Goal: Information Seeking & Learning: Learn about a topic

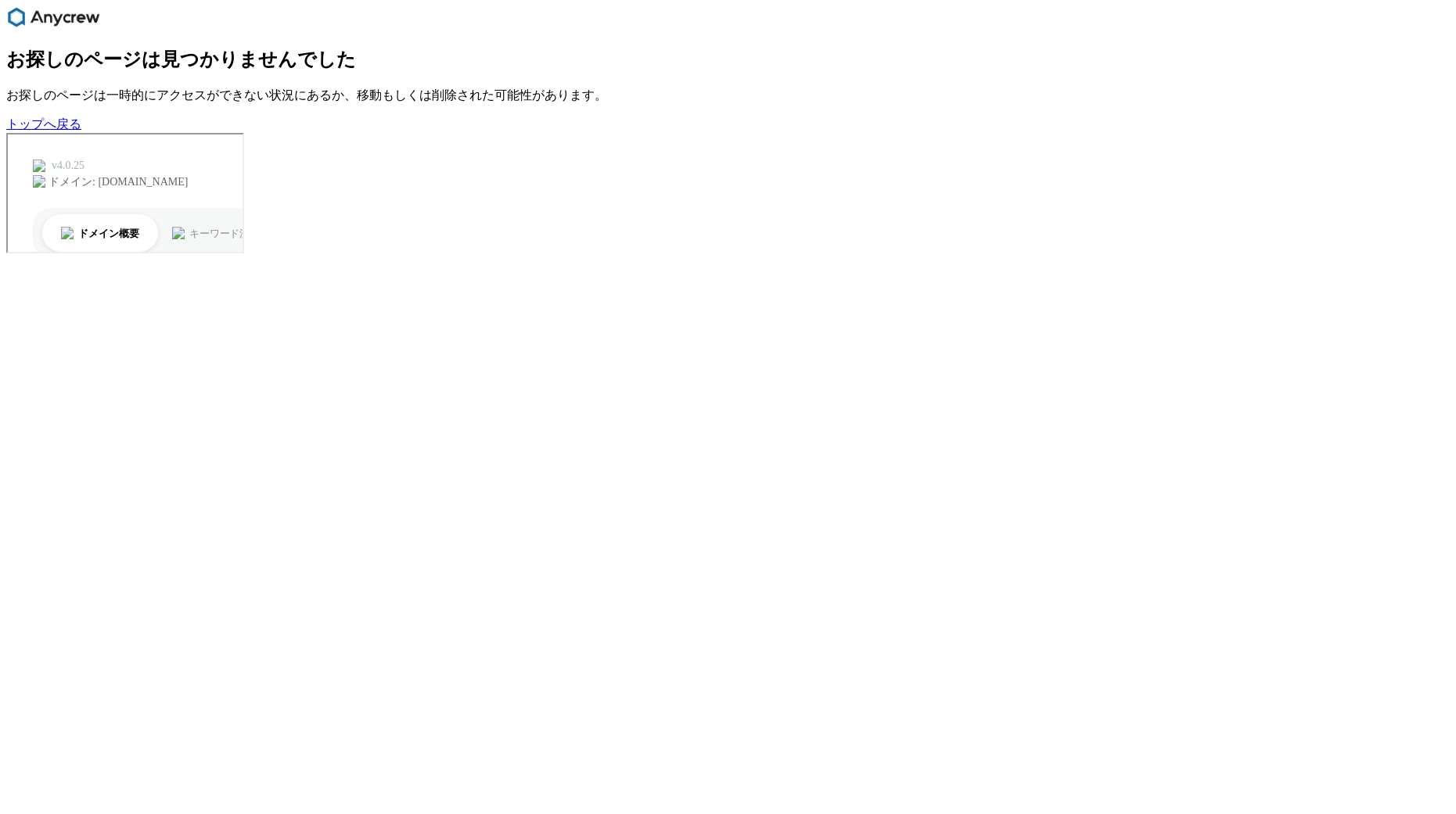
click at [61, 131] on link "トップへ戻る" at bounding box center [44, 124] width 75 height 14
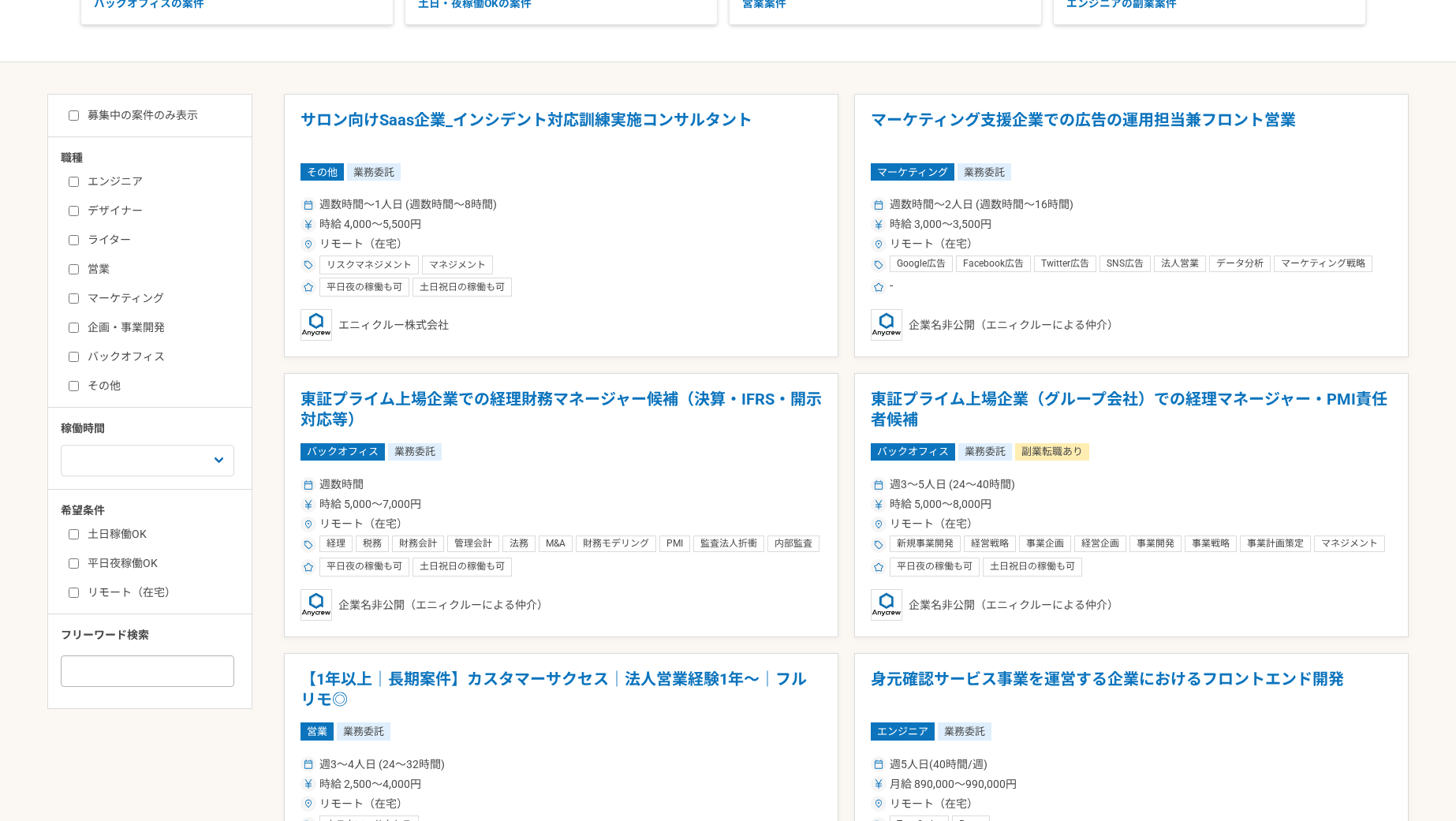
scroll to position [285, 0]
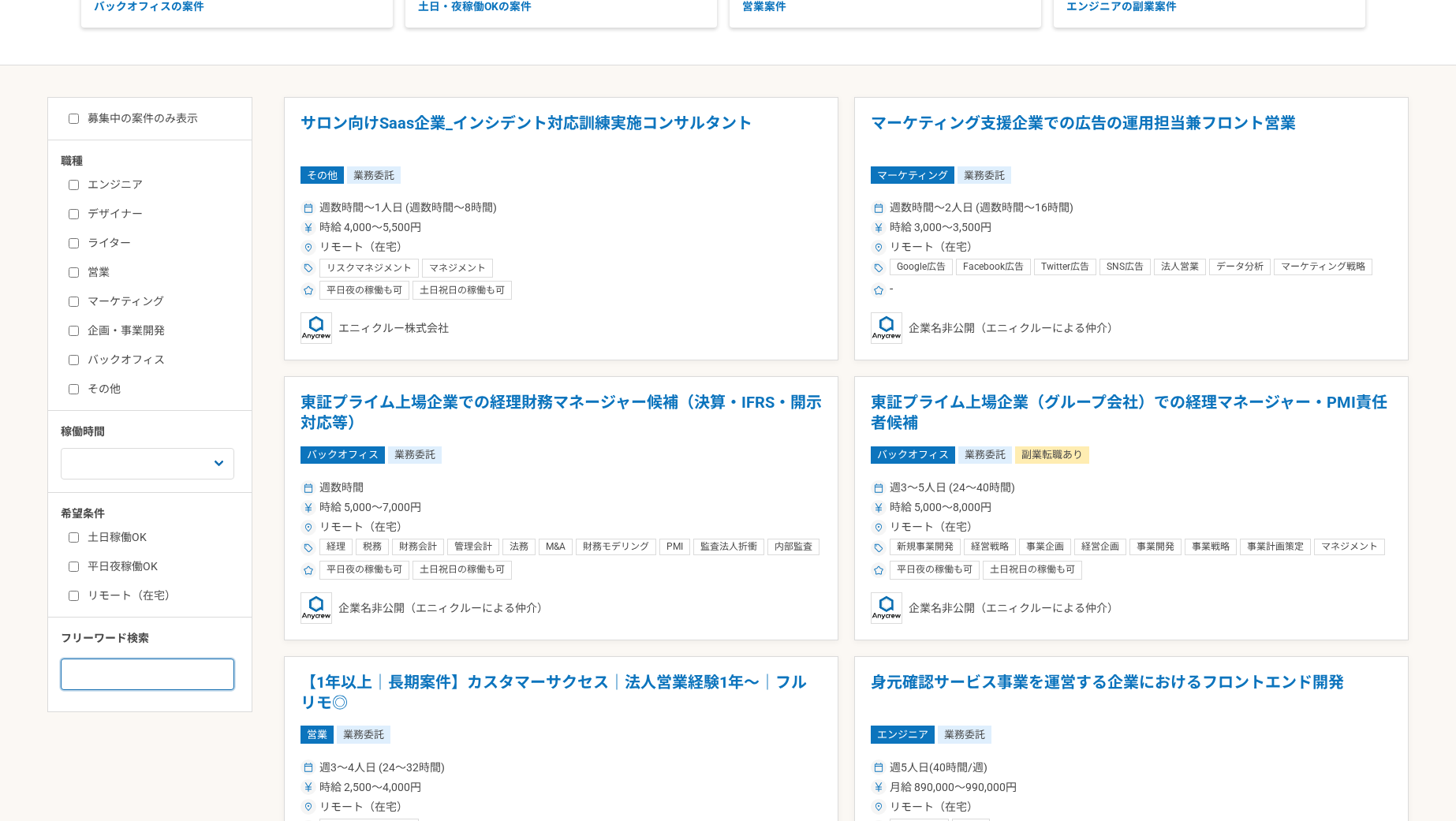
drag, startPoint x: 159, startPoint y: 689, endPoint x: 173, endPoint y: 668, distance: 25.2
click at [159, 688] on div "募集中の案件のみ表示 職種 エンジニア デザイナー ライター 営業 マーケティング 企画・事業開発 バックオフィス その他 稼働時間 週1人日（8時間）以下 …" at bounding box center [150, 404] width 205 height 616
type input "seo"
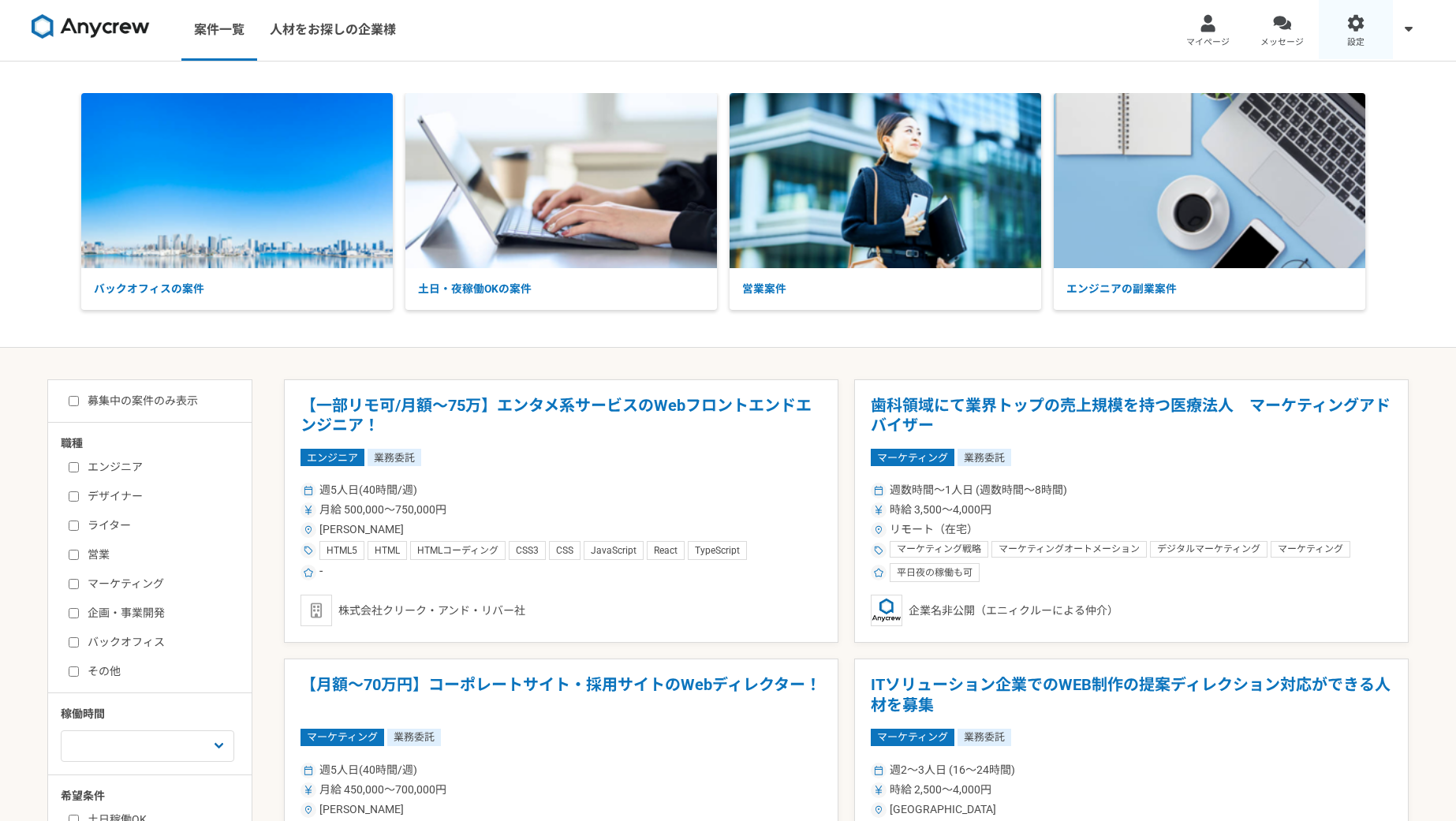
scroll to position [3, 0]
